Goal: Information Seeking & Learning: Learn about a topic

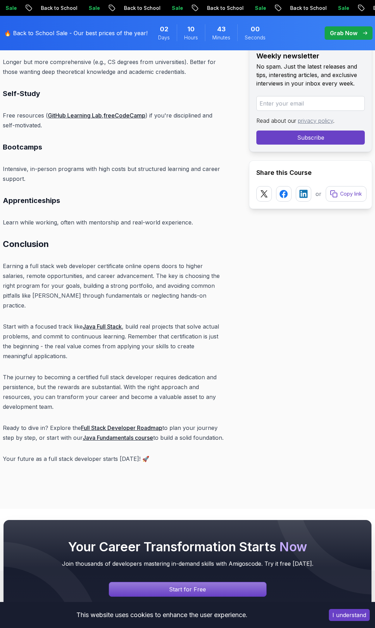
scroll to position [5419, 0]
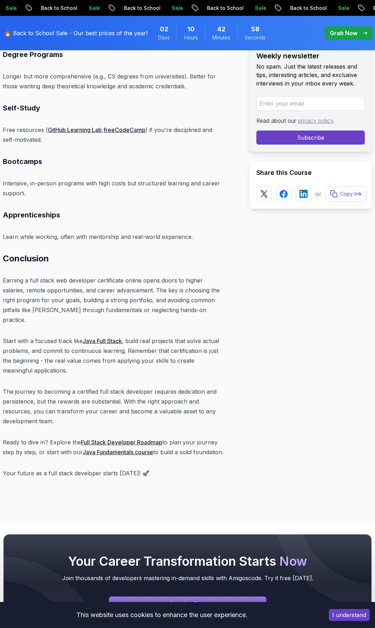
click at [133, 449] on link "Java Fundamentals course" at bounding box center [118, 452] width 70 height 7
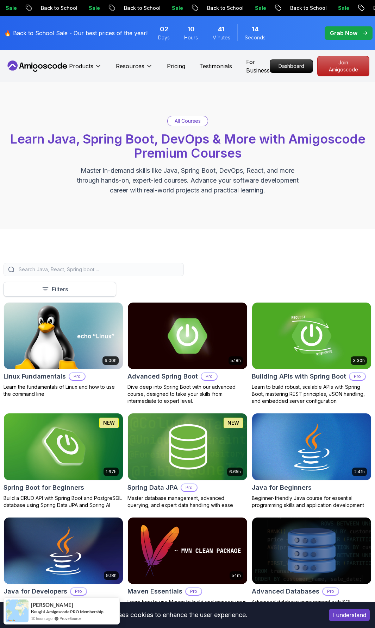
click at [47, 285] on button "Filters" at bounding box center [60, 289] width 113 height 15
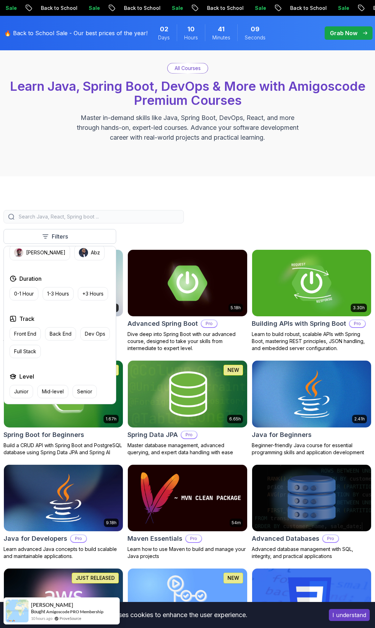
scroll to position [70, 0]
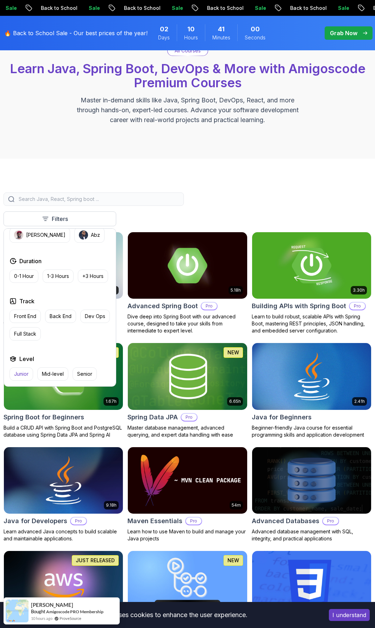
click at [24, 373] on p "Junior" at bounding box center [21, 374] width 14 height 7
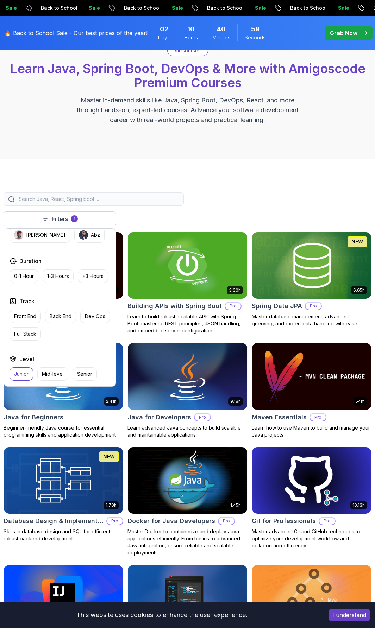
scroll to position [106, 0]
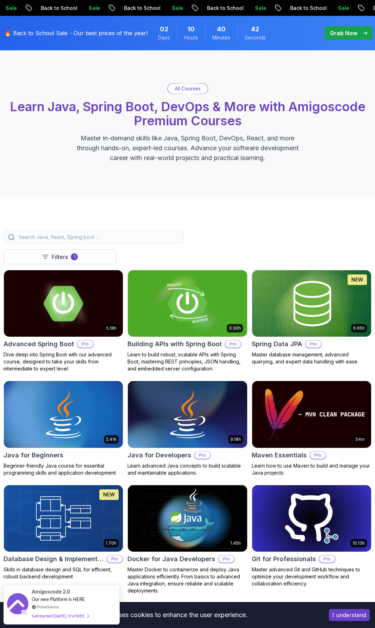
scroll to position [0, 0]
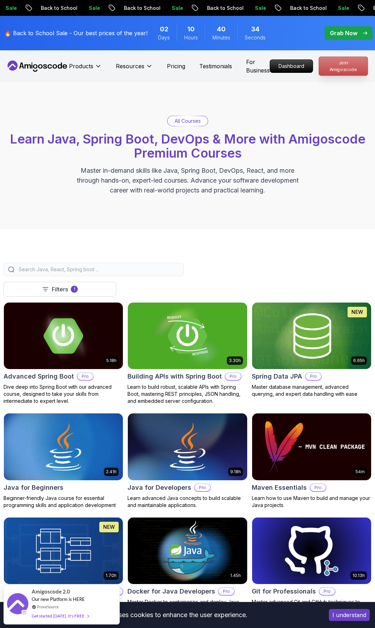
click at [341, 64] on p "Join Amigoscode" at bounding box center [343, 66] width 49 height 19
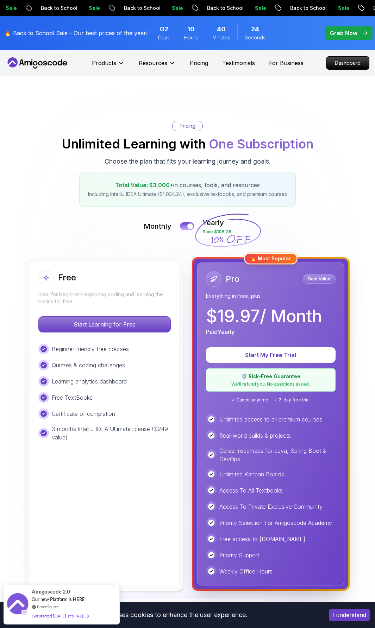
click at [33, 124] on div "Pricing Unlimited Learning with One Subscription Choose the plan that fits your…" at bounding box center [188, 164] width 368 height 86
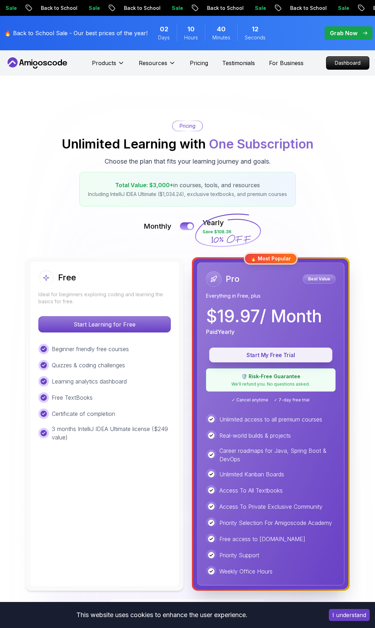
click at [251, 353] on p "Start My Free Trial" at bounding box center [270, 355] width 107 height 8
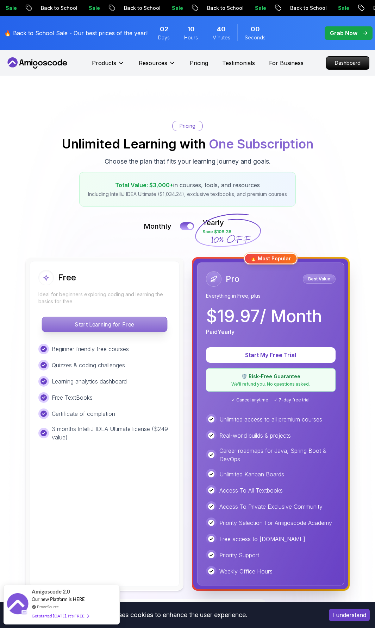
click at [93, 327] on p "Start Learning for Free" at bounding box center [104, 324] width 125 height 15
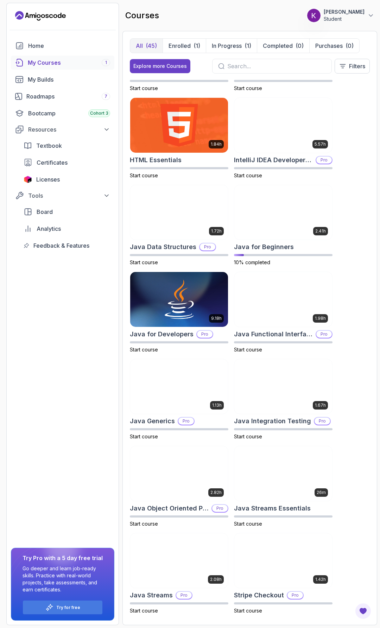
scroll to position [457, 0]
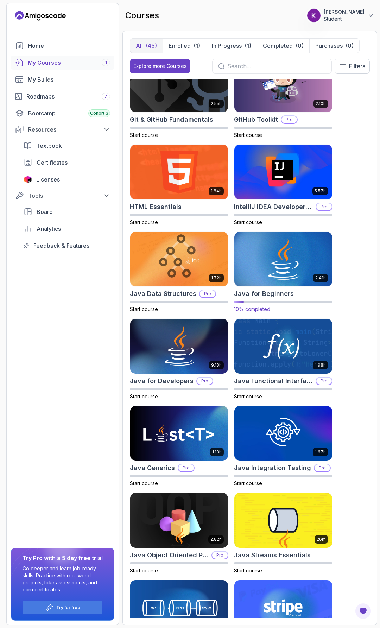
click at [291, 252] on img at bounding box center [283, 258] width 103 height 57
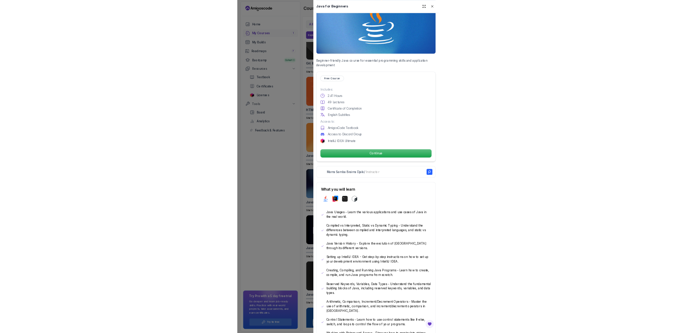
scroll to position [55, 0]
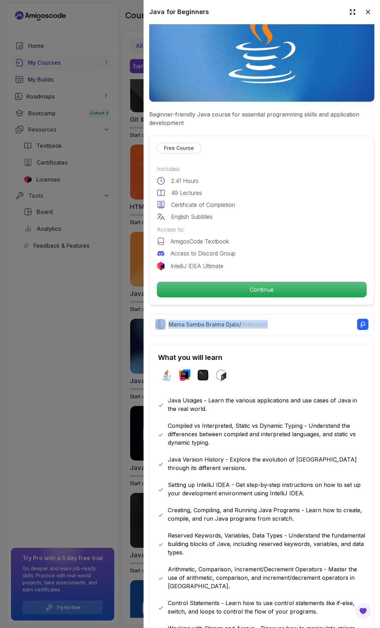
drag, startPoint x: 254, startPoint y: 295, endPoint x: 284, endPoint y: 311, distance: 34.2
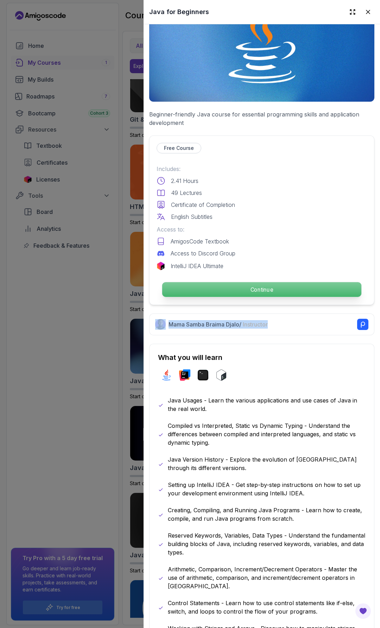
click at [274, 287] on p "Continue" at bounding box center [261, 289] width 199 height 15
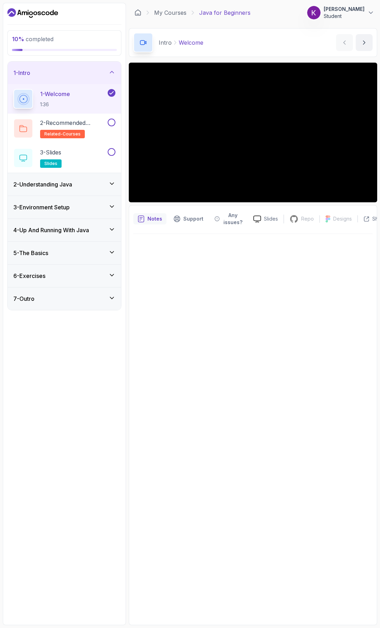
click at [112, 208] on icon at bounding box center [111, 206] width 7 height 7
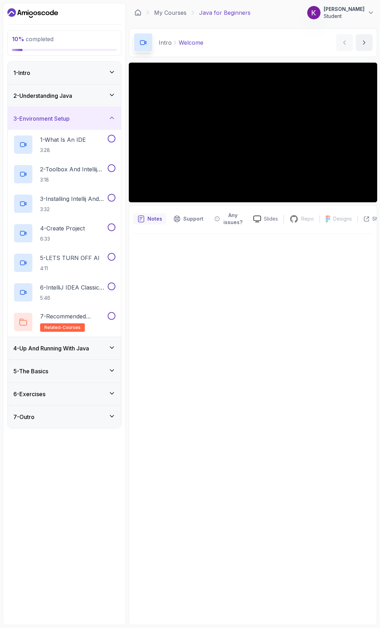
click at [100, 70] on div "1 - Intro" at bounding box center [64, 73] width 102 height 8
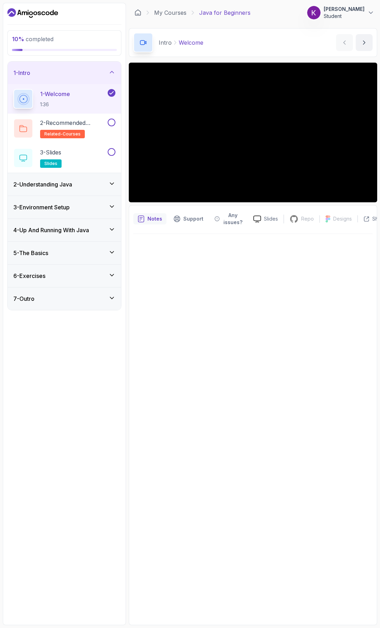
drag, startPoint x: 75, startPoint y: 210, endPoint x: 69, endPoint y: 222, distance: 13.5
click at [69, 222] on div "1 - Intro 1 - Welcome 1:36 2 - Recommended Courses related-courses 3 - Slides s…" at bounding box center [64, 186] width 113 height 248
click at [45, 232] on h3 "4 - Up And Running With Java" at bounding box center [51, 230] width 76 height 8
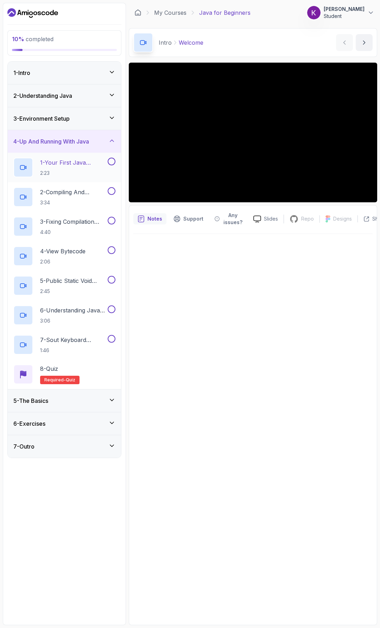
click at [53, 163] on p "1 - Your First Java Program" at bounding box center [73, 162] width 66 height 8
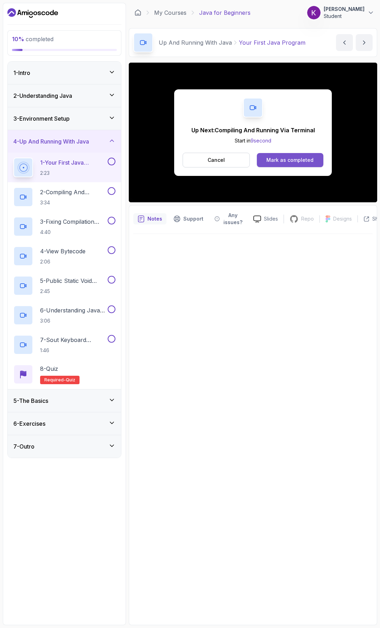
click at [285, 157] on div "Mark as completed" at bounding box center [289, 160] width 47 height 7
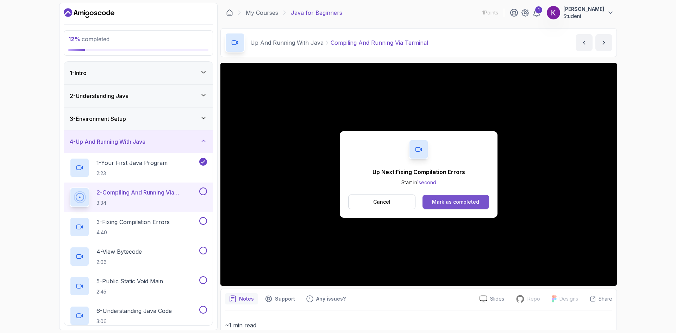
click at [374, 206] on button "Mark as completed" at bounding box center [455, 202] width 67 height 14
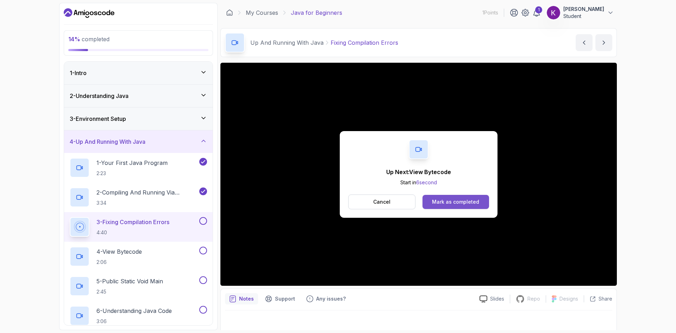
click at [374, 197] on button "Mark as completed" at bounding box center [455, 202] width 67 height 14
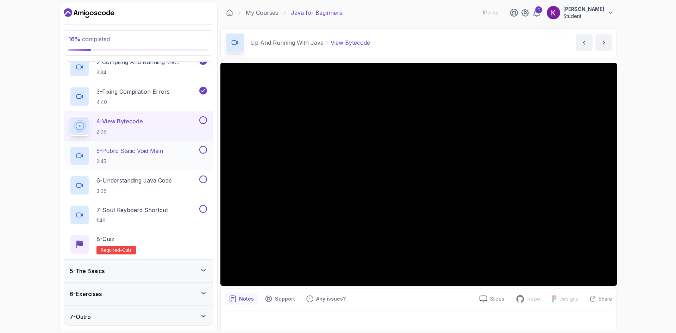
scroll to position [133, 0]
